Goal: Task Accomplishment & Management: Manage account settings

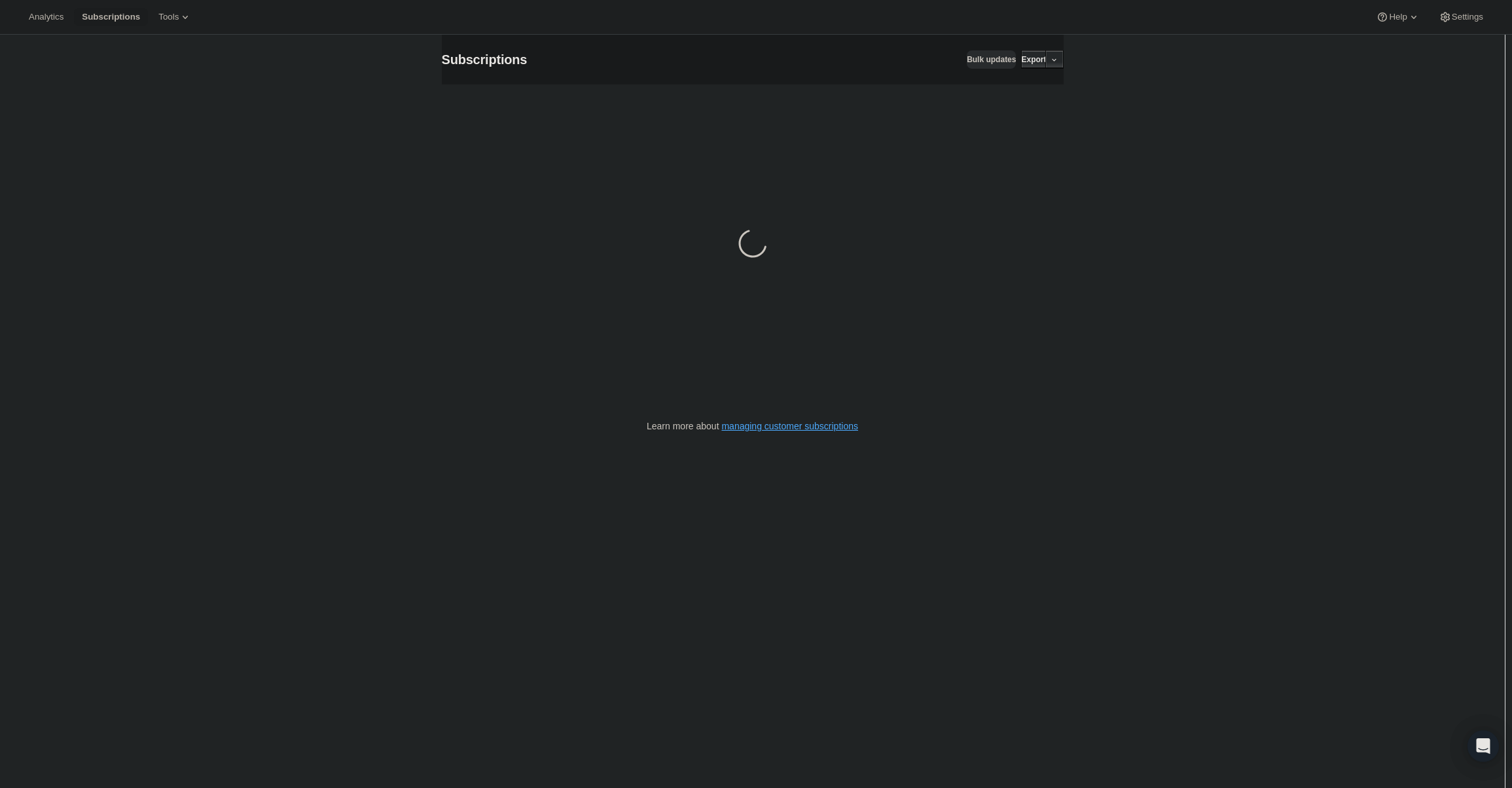
click at [488, 64] on span "Subscriptions" at bounding box center [485, 60] width 85 height 15
